Goal: Transaction & Acquisition: Purchase product/service

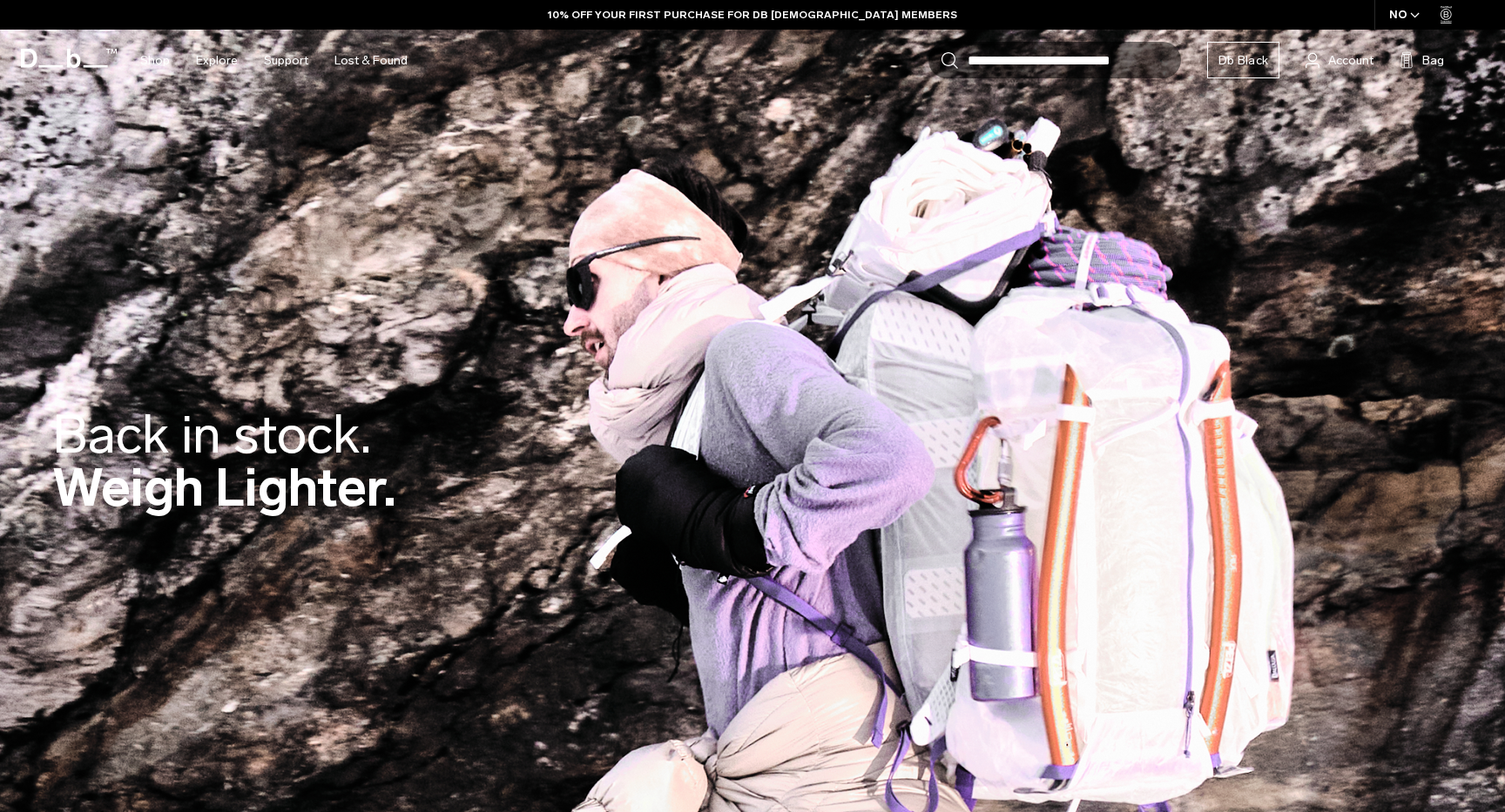
click at [956, 357] on div "Back in stock. Weigh Lighter." at bounding box center [752, 466] width 1400 height 220
